Goal: Information Seeking & Learning: Learn about a topic

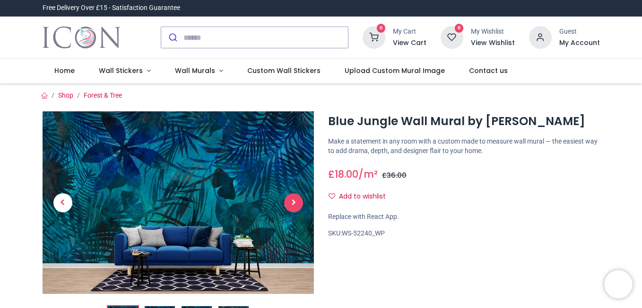
click at [290, 204] on span "Next" at bounding box center [293, 202] width 19 height 19
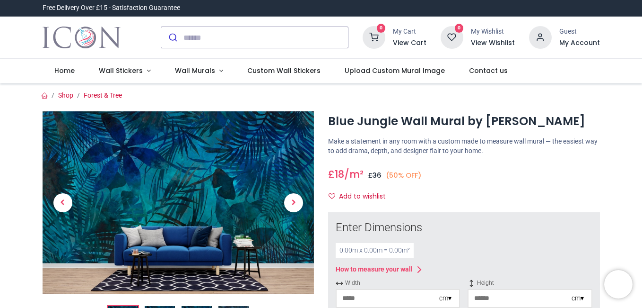
click at [290, 204] on span "Next" at bounding box center [293, 202] width 19 height 19
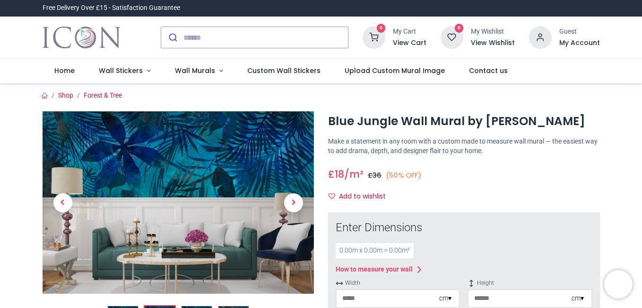
click at [290, 204] on span "Next" at bounding box center [293, 202] width 19 height 19
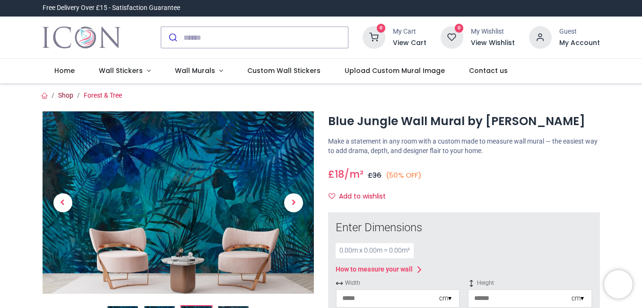
click at [61, 95] on link "Shop" at bounding box center [65, 95] width 15 height 8
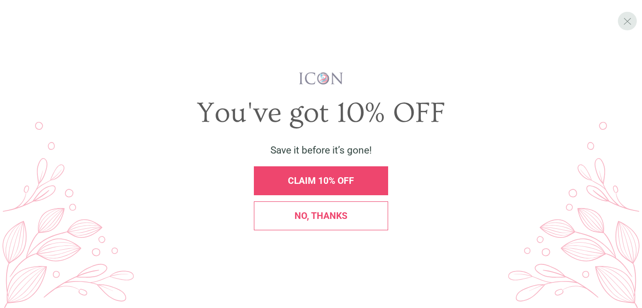
click at [629, 21] on span "X" at bounding box center [628, 21] width 9 height 12
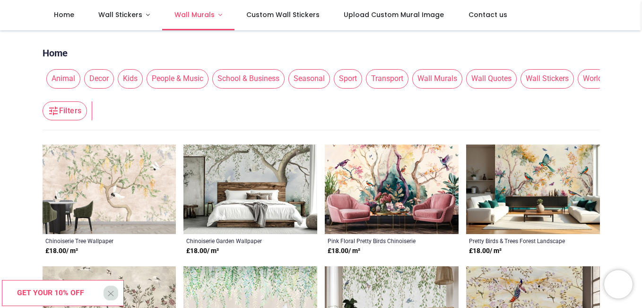
click at [192, 11] on span "Wall Murals" at bounding box center [195, 14] width 40 height 9
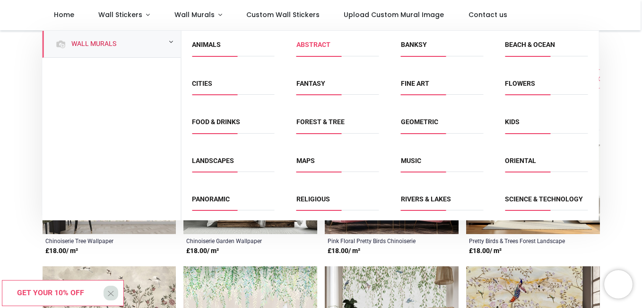
click at [312, 41] on link "Abstract" at bounding box center [314, 45] width 34 height 8
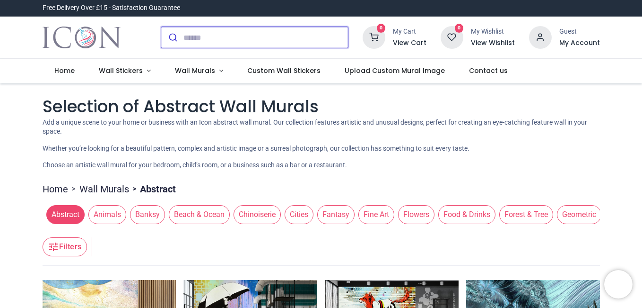
click at [194, 37] on input "search" at bounding box center [266, 37] width 165 height 21
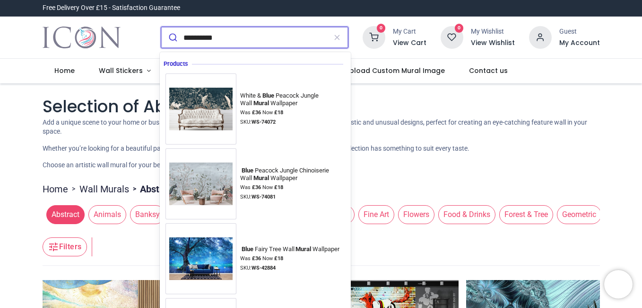
type input "**********"
click at [161, 27] on button "submit" at bounding box center [172, 37] width 22 height 21
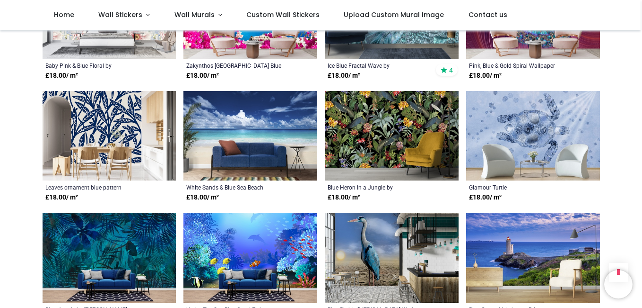
scroll to position [710, 0]
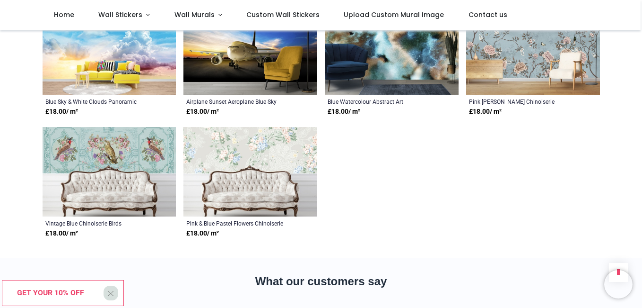
scroll to position [1609, 0]
